Goal: Task Accomplishment & Management: Manage account settings

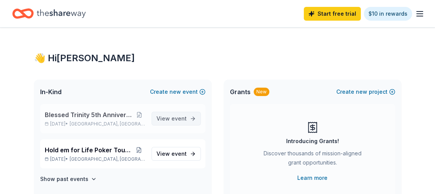
click at [174, 117] on span "event" at bounding box center [178, 118] width 15 height 7
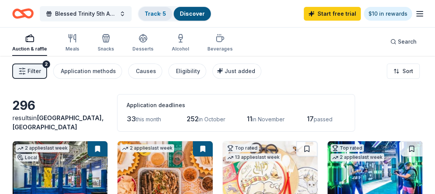
click at [148, 10] on link "Track · 5" at bounding box center [155, 13] width 21 height 7
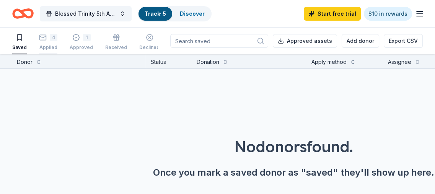
click at [45, 38] on rect "button" at bounding box center [43, 37] width 7 height 5
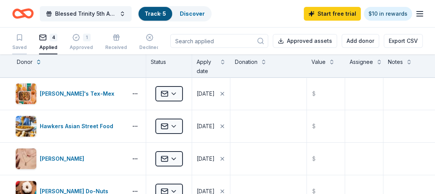
click at [20, 43] on div "Saved" at bounding box center [19, 42] width 15 height 17
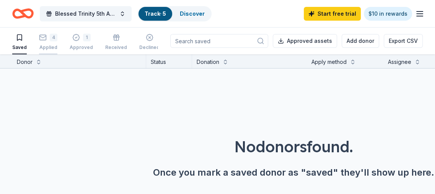
click at [41, 44] on div "4 Applied" at bounding box center [48, 42] width 18 height 17
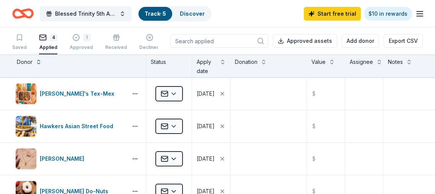
click at [423, 13] on icon "button" at bounding box center [419, 13] width 9 height 9
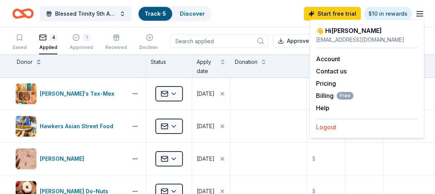
click at [329, 125] on button "Logout" at bounding box center [326, 126] width 20 height 9
